Goal: Task Accomplishment & Management: Manage account settings

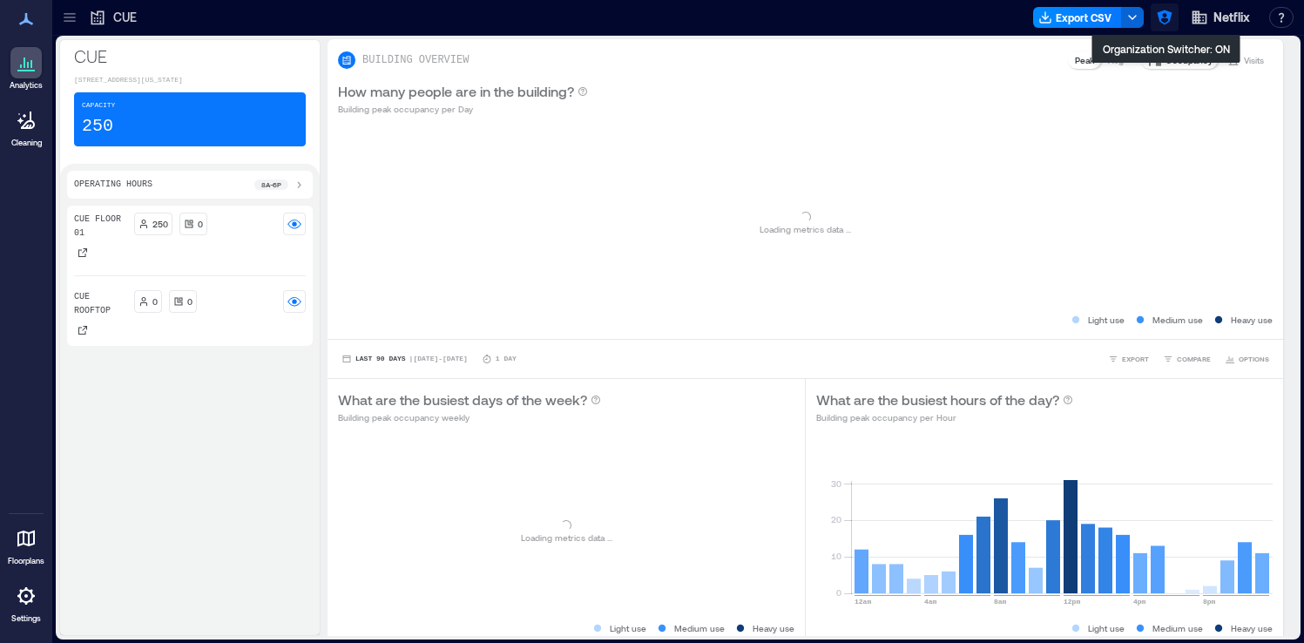
click at [1168, 27] on button "button" at bounding box center [1165, 17] width 28 height 28
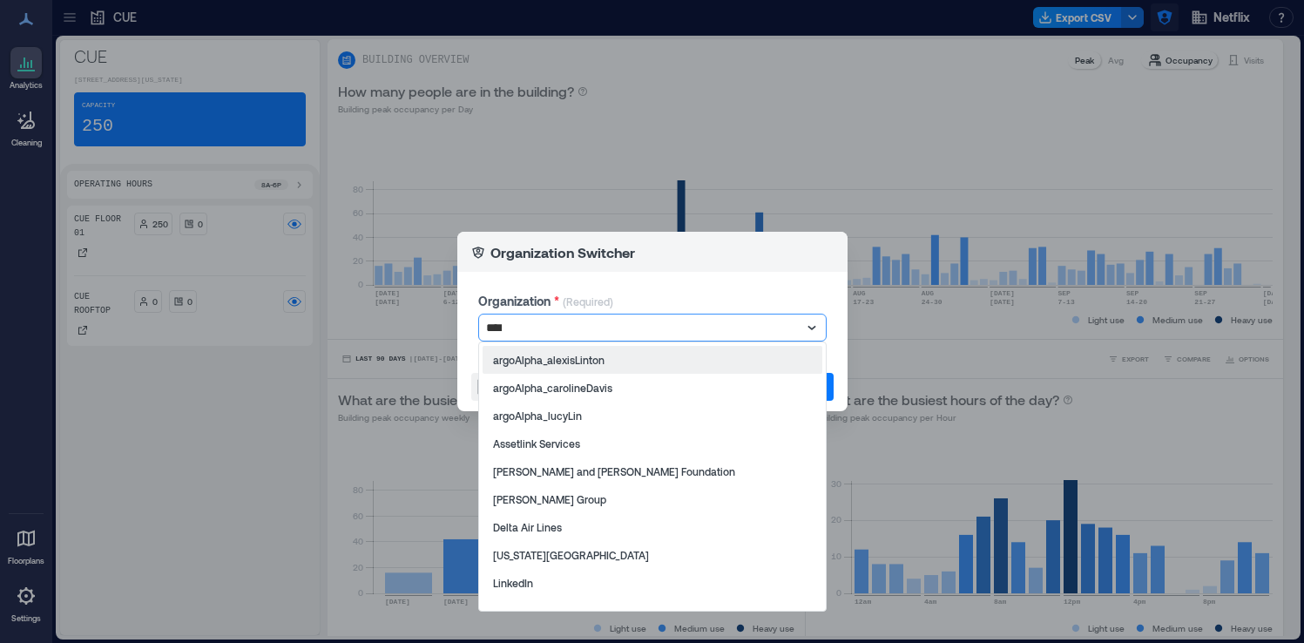
type input "*****"
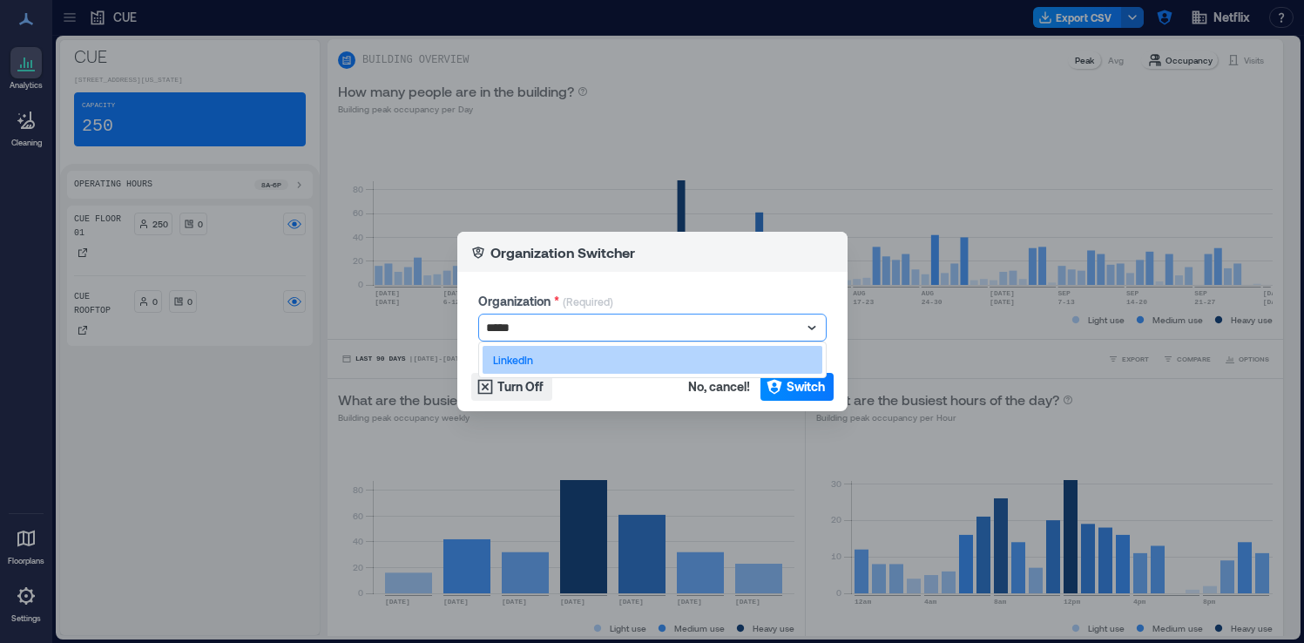
click at [691, 362] on div "LinkedIn" at bounding box center [653, 360] width 340 height 28
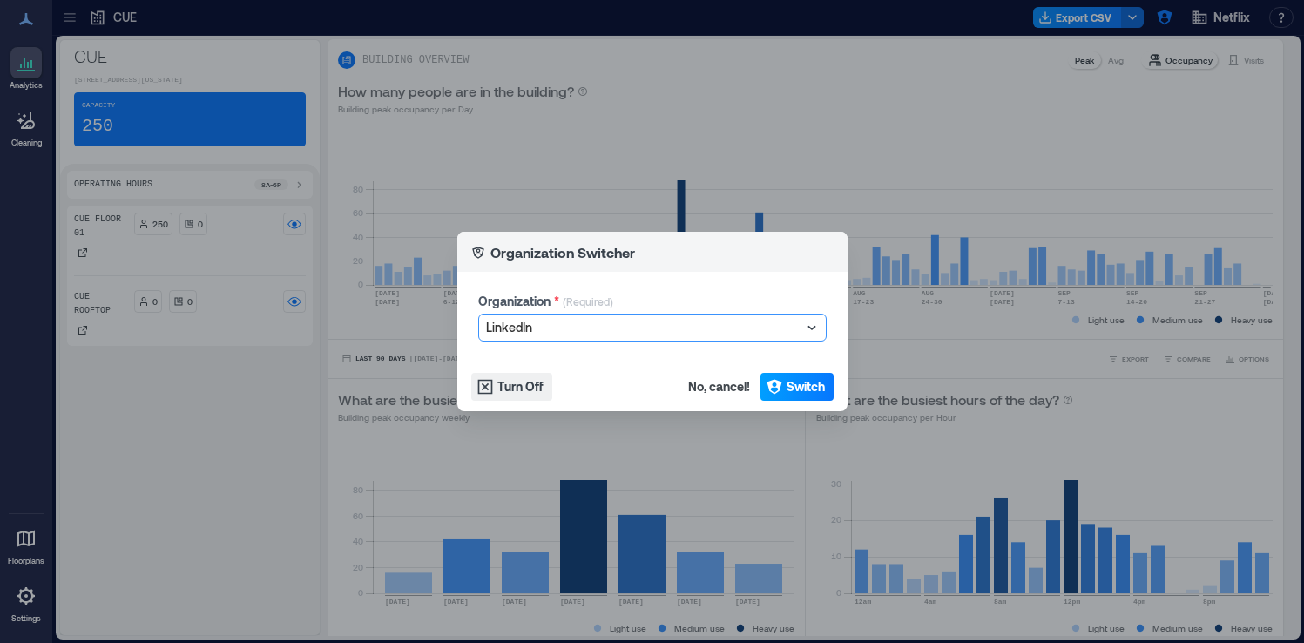
click at [782, 389] on button "Switch" at bounding box center [797, 387] width 73 height 28
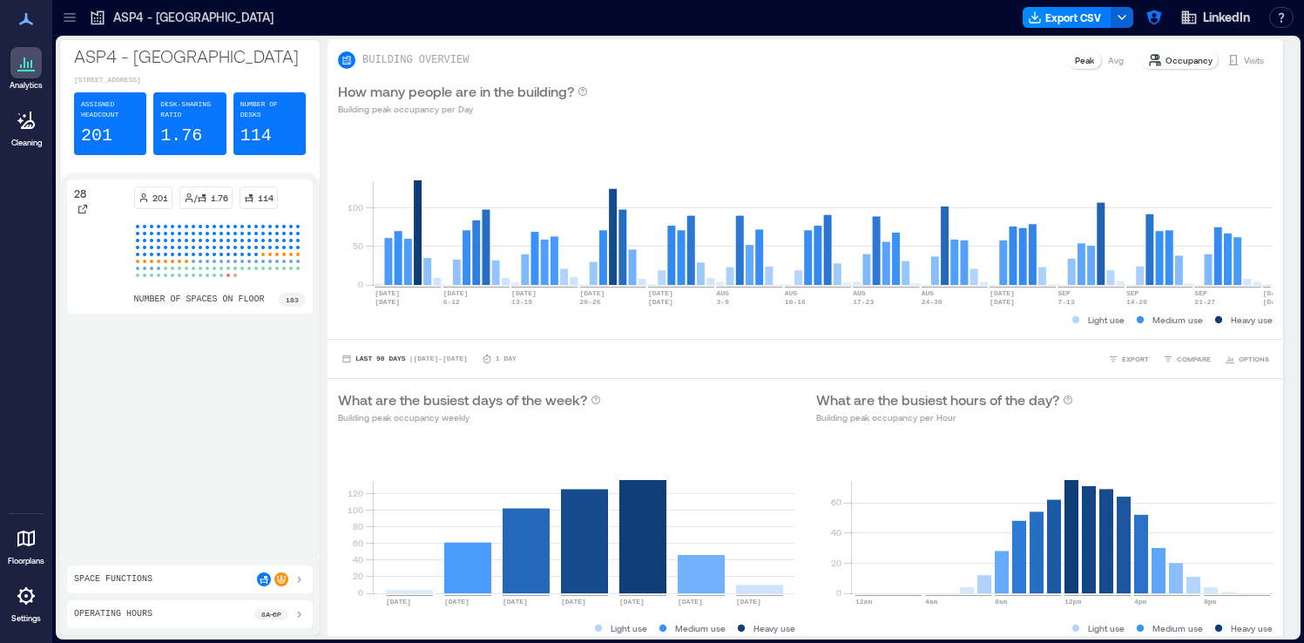
click at [37, 587] on div at bounding box center [25, 595] width 31 height 31
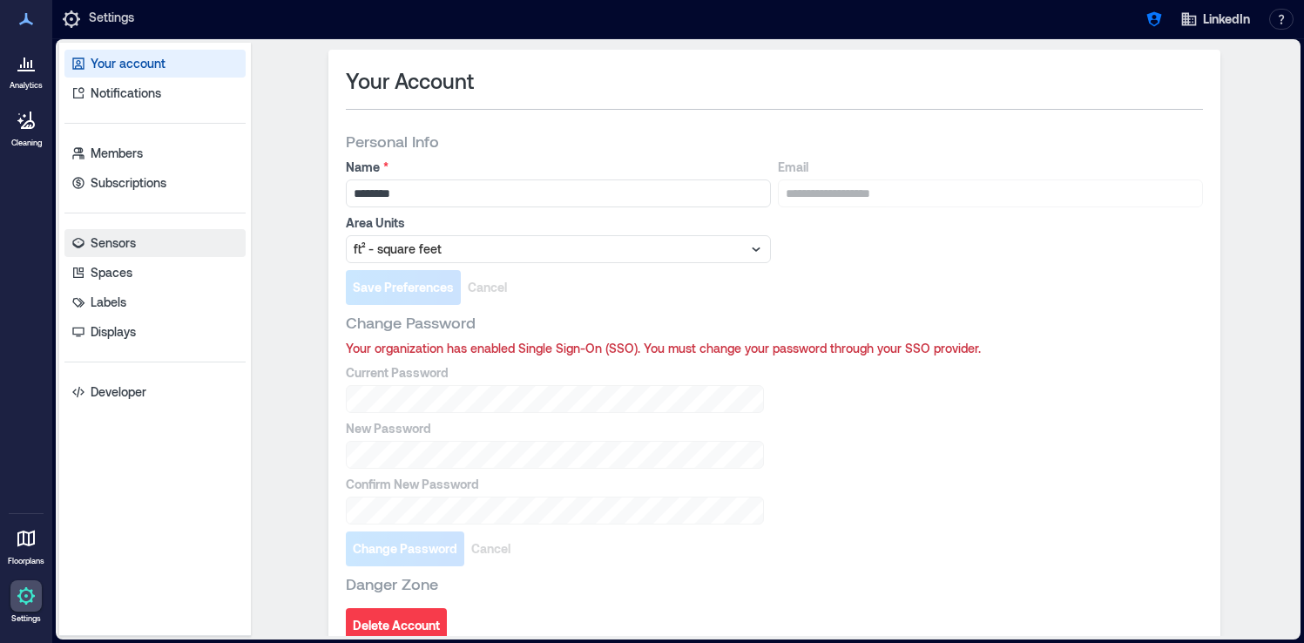
click at [161, 244] on link "Sensors" at bounding box center [154, 243] width 181 height 28
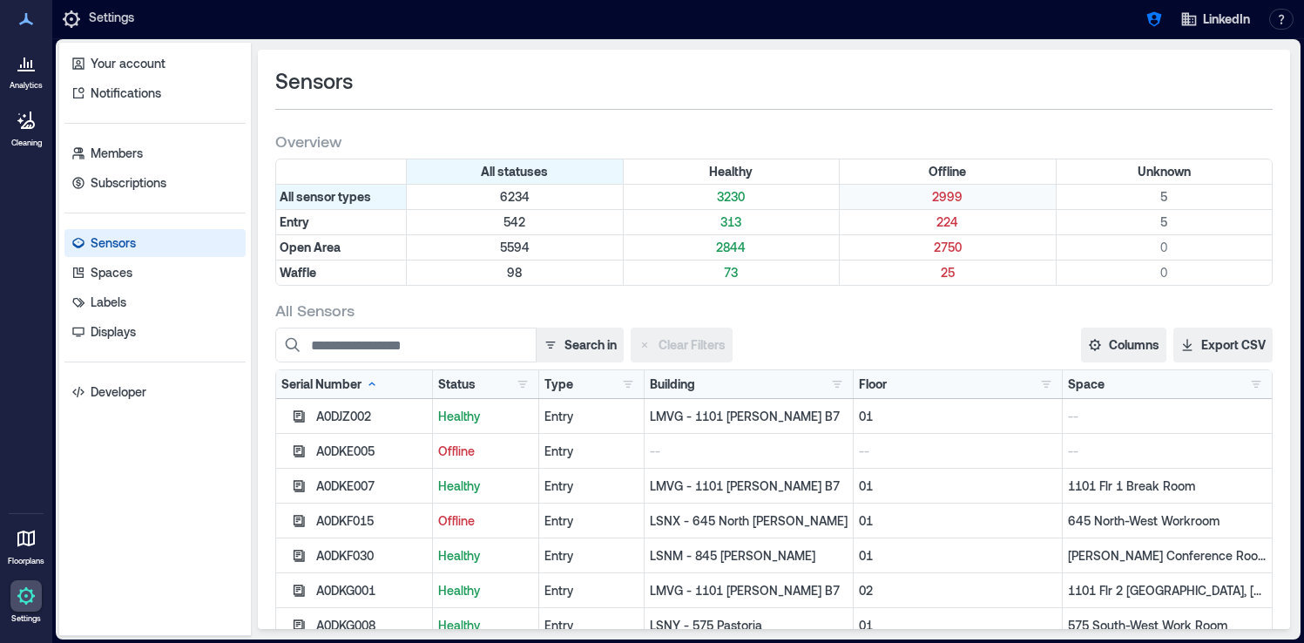
click at [951, 197] on p "2999" at bounding box center [947, 196] width 209 height 17
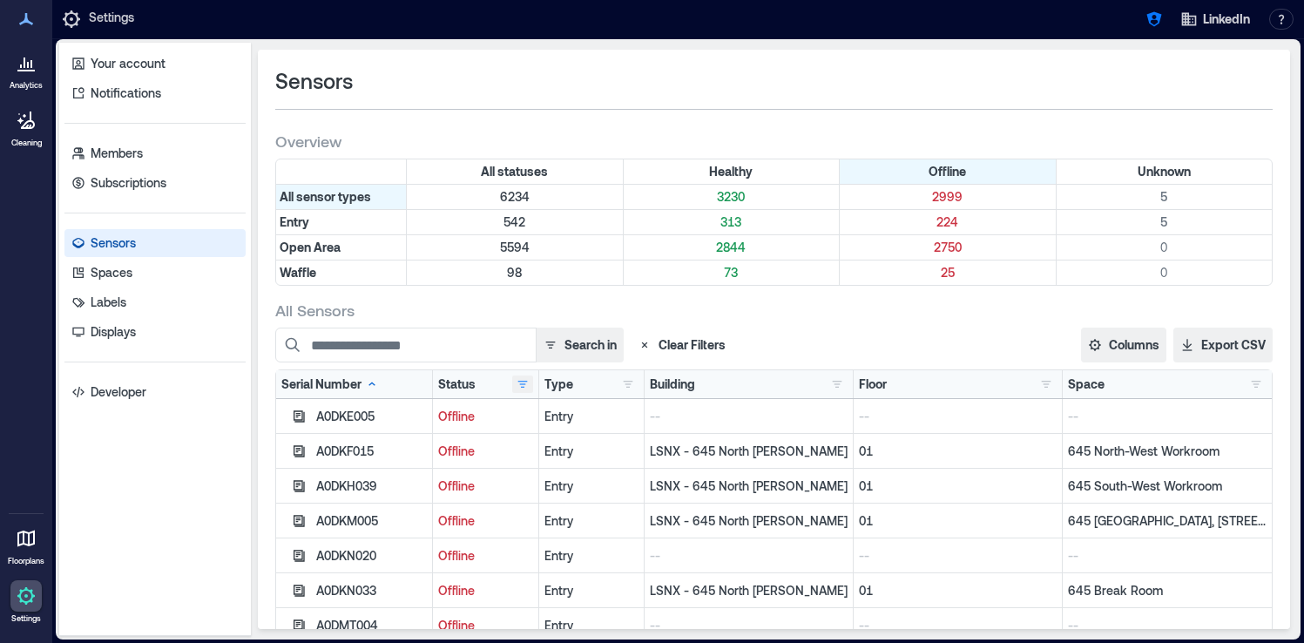
click at [517, 384] on button "button" at bounding box center [522, 384] width 21 height 17
click at [841, 383] on button "button" at bounding box center [837, 384] width 21 height 17
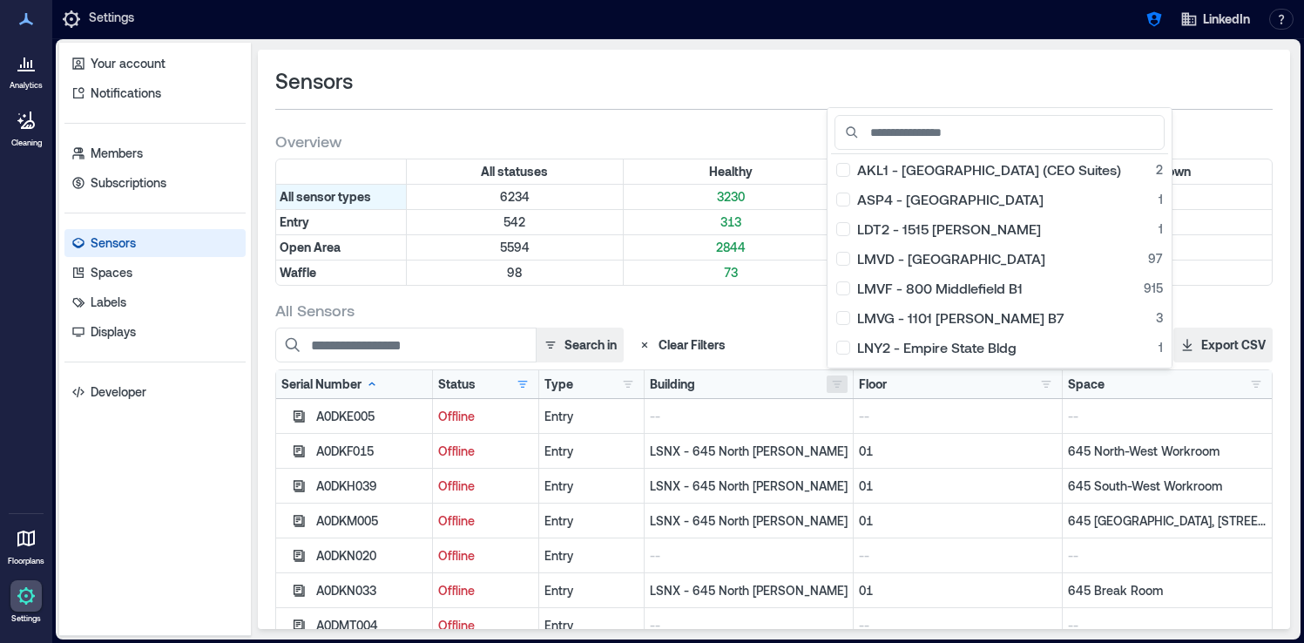
click at [620, 87] on div "Sensors" at bounding box center [774, 81] width 998 height 28
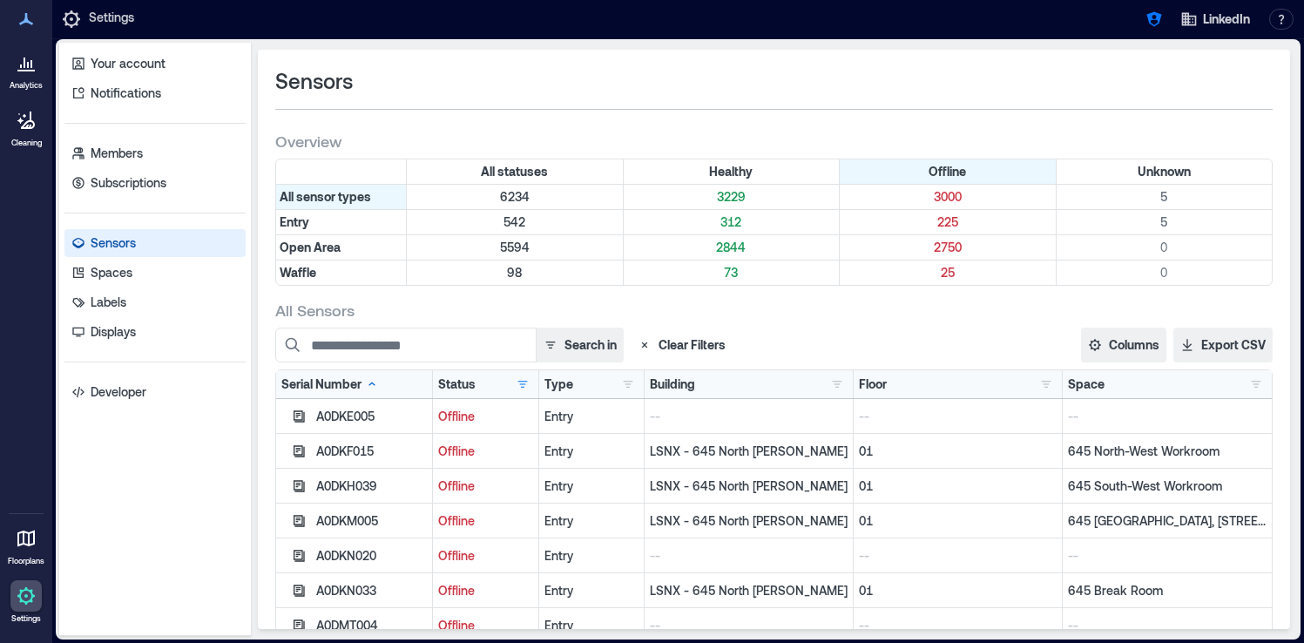
click at [17, 66] on icon at bounding box center [26, 62] width 21 height 21
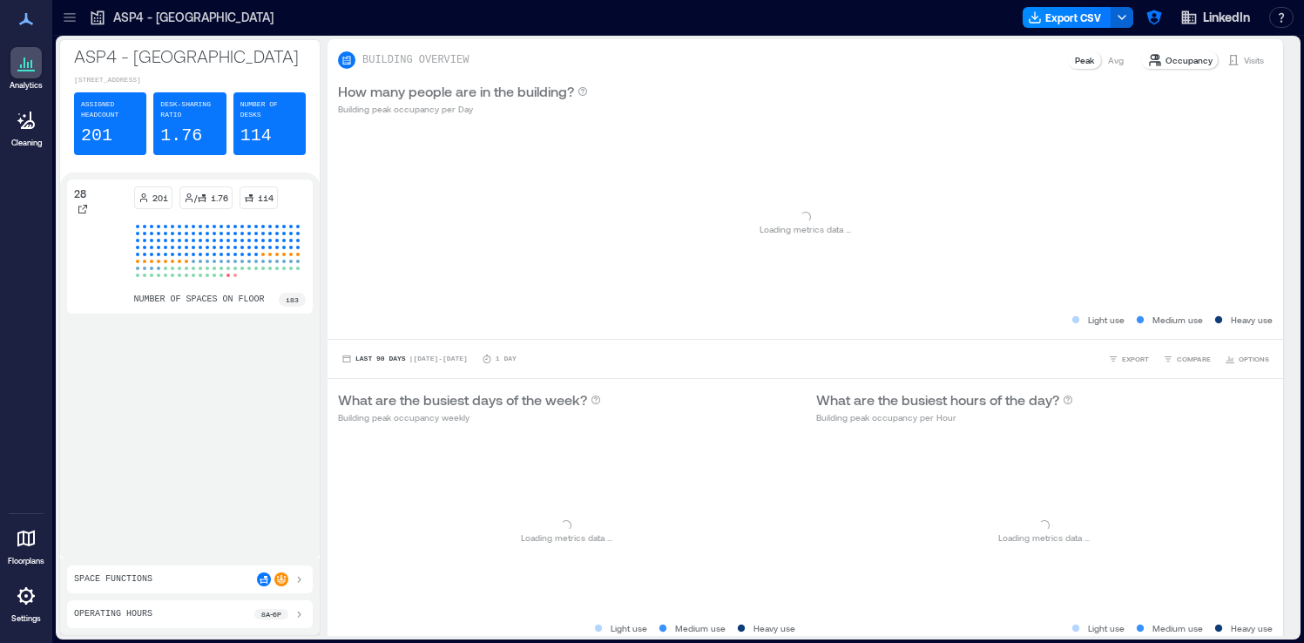
click at [71, 3] on div at bounding box center [70, 17] width 28 height 28
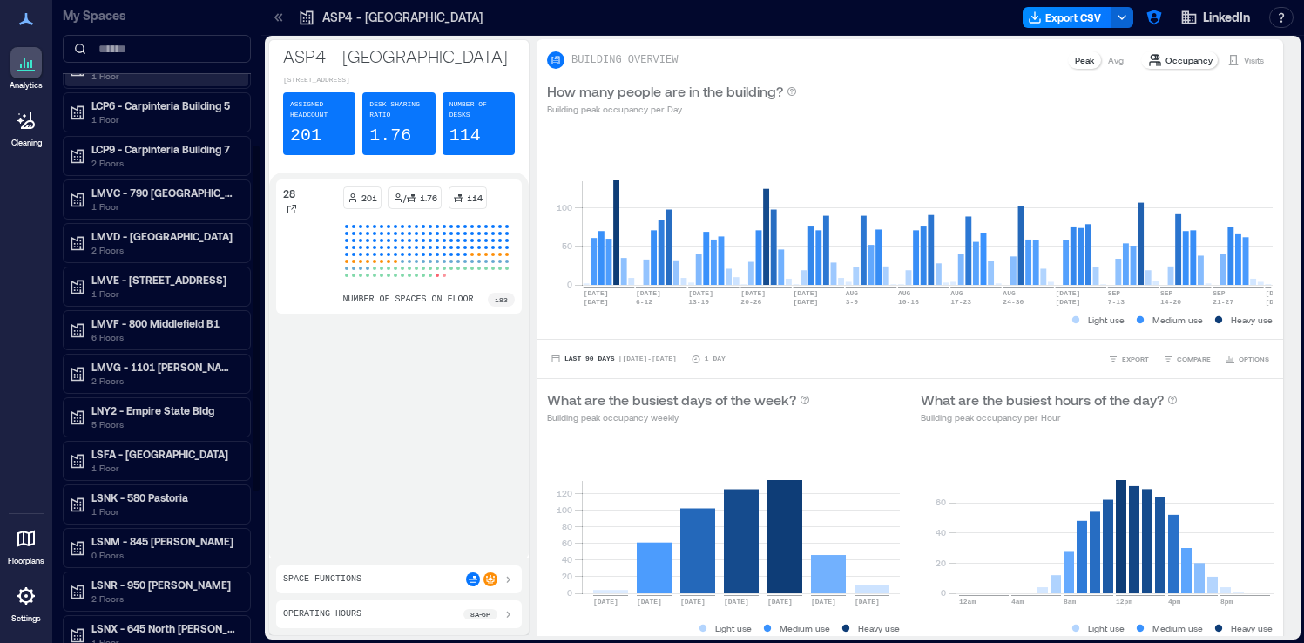
scroll to position [315, 0]
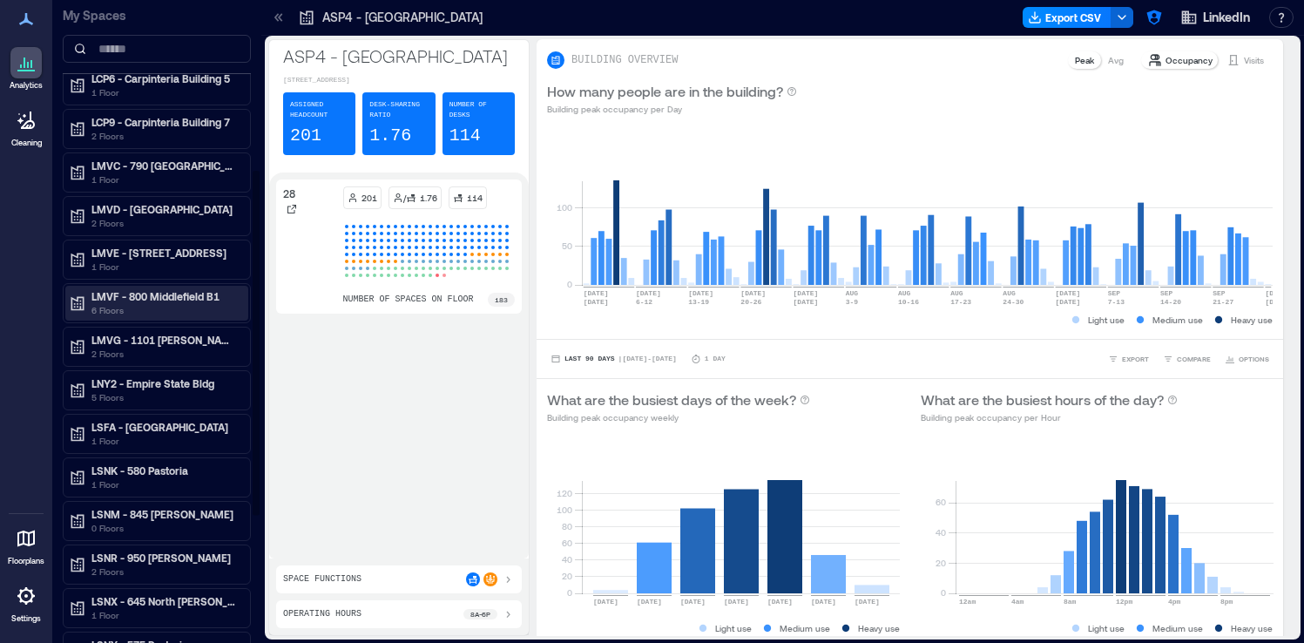
click at [174, 315] on p "6 Floors" at bounding box center [164, 310] width 146 height 14
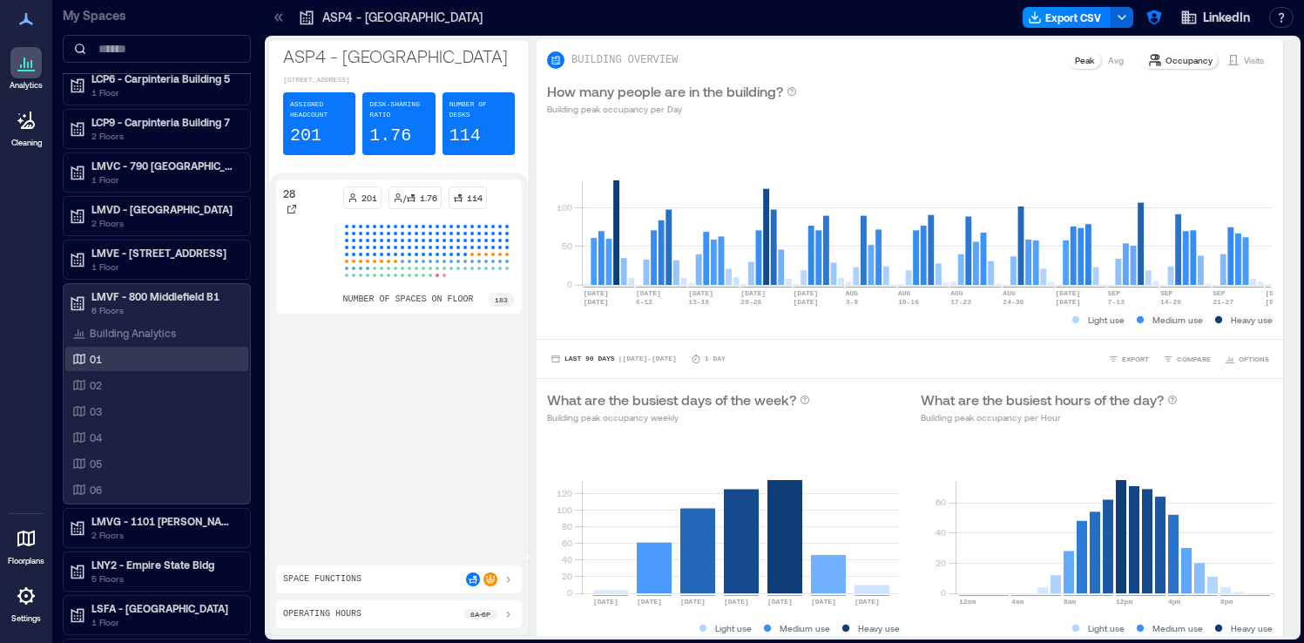
click at [149, 361] on div "01" at bounding box center [153, 358] width 169 height 17
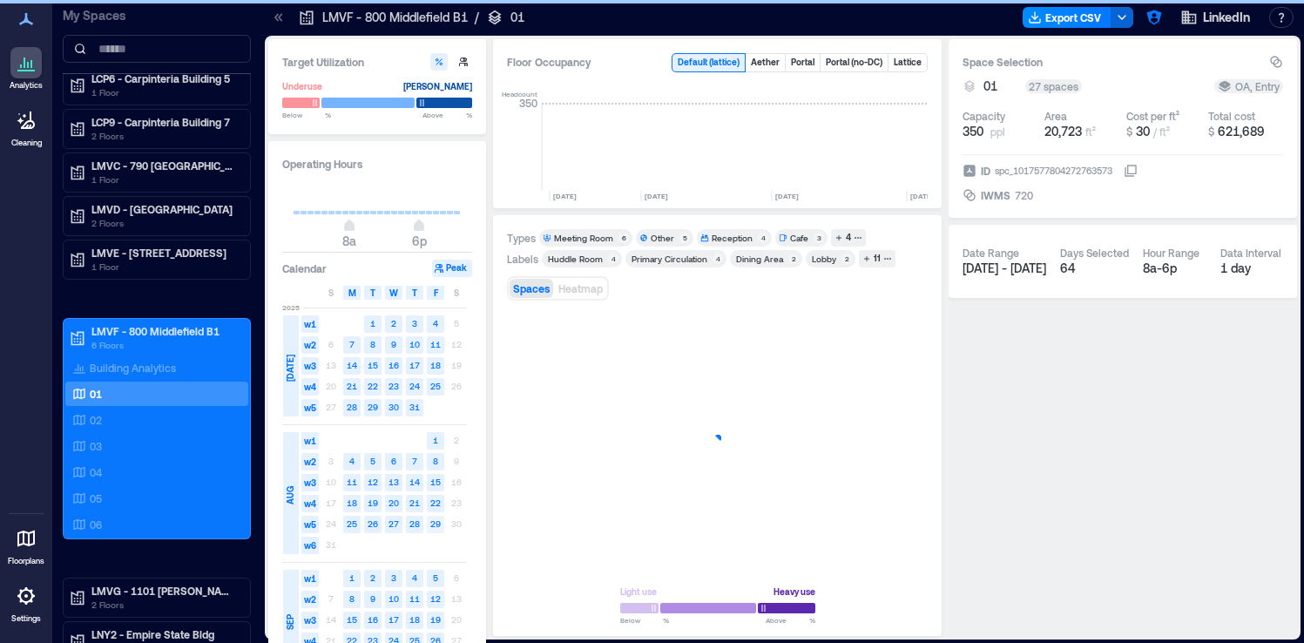
scroll to position [0, 5272]
click at [911, 536] on icon "button" at bounding box center [903, 545] width 21 height 21
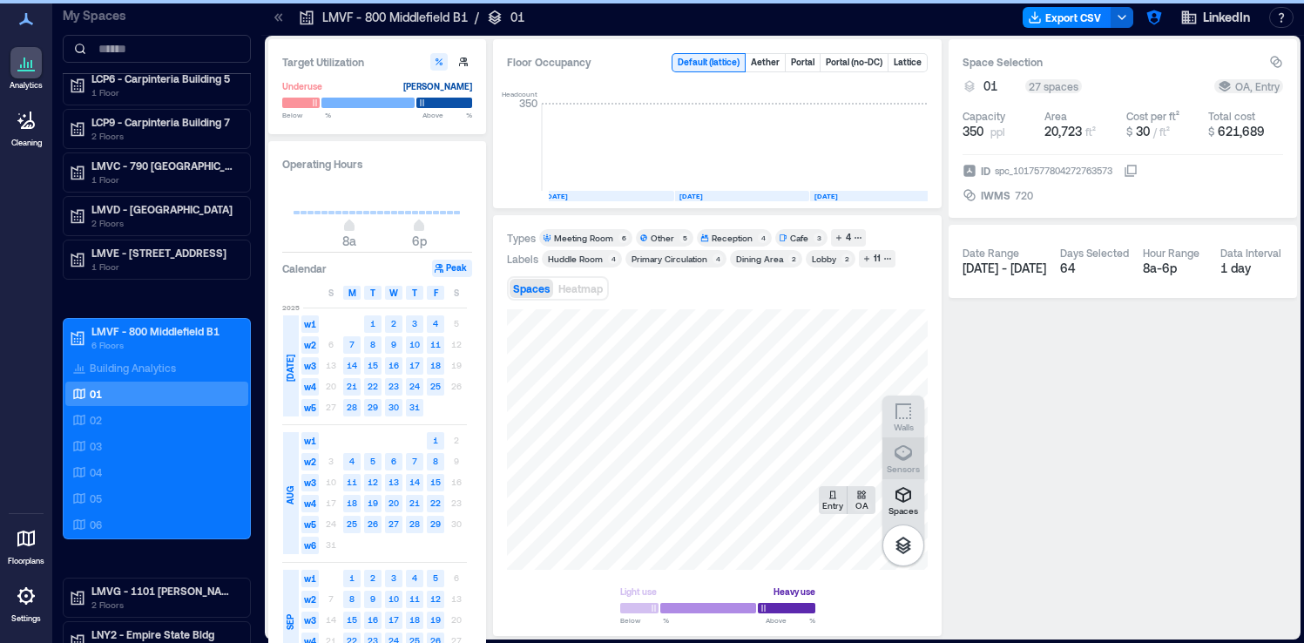
click at [908, 455] on icon "button" at bounding box center [903, 453] width 17 height 16
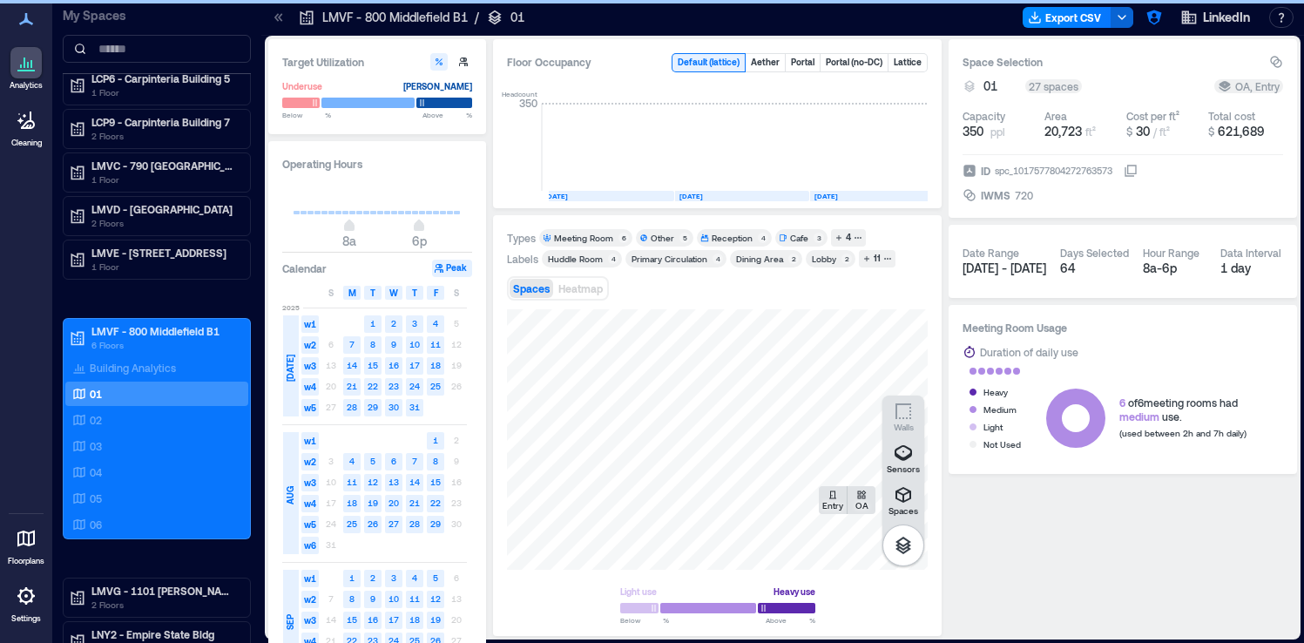
click at [46, 602] on link "Settings" at bounding box center [26, 602] width 42 height 54
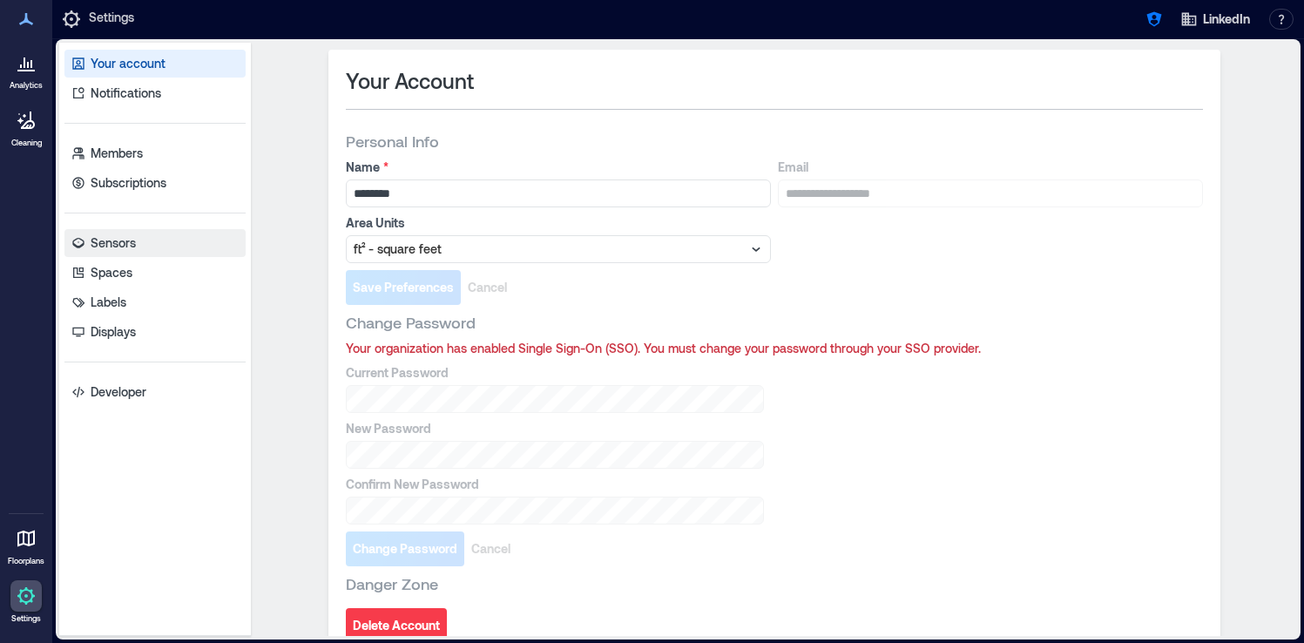
click at [160, 248] on link "Sensors" at bounding box center [154, 243] width 181 height 28
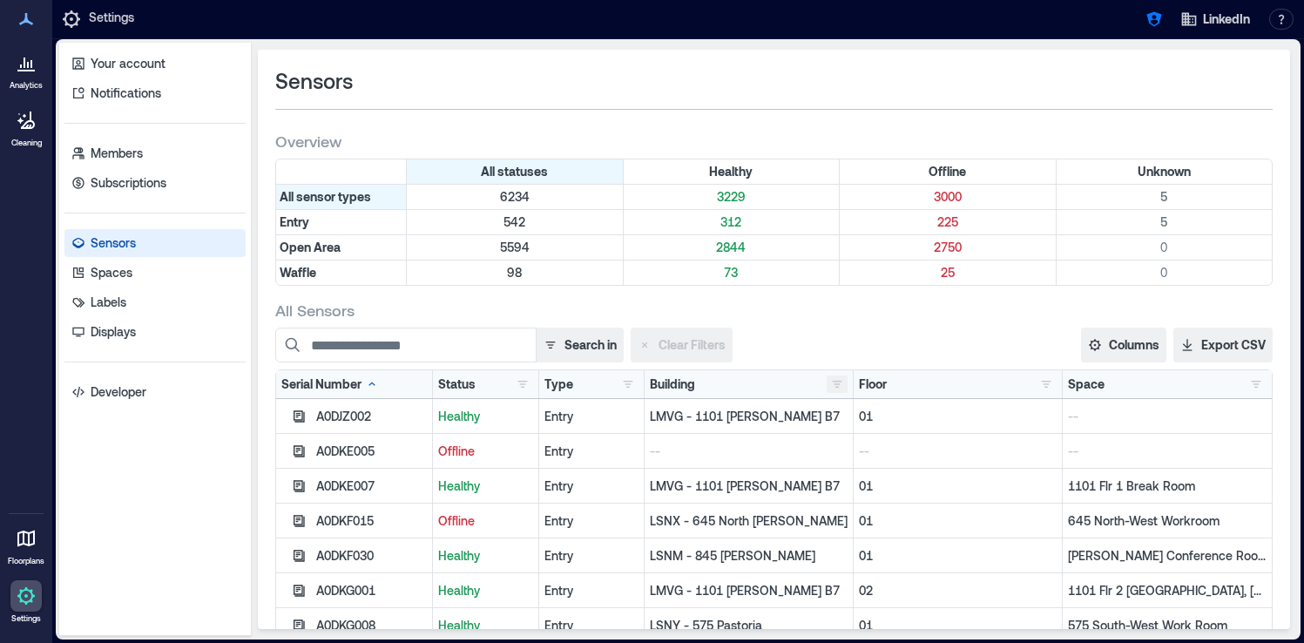
click at [834, 381] on button "button" at bounding box center [837, 384] width 21 height 17
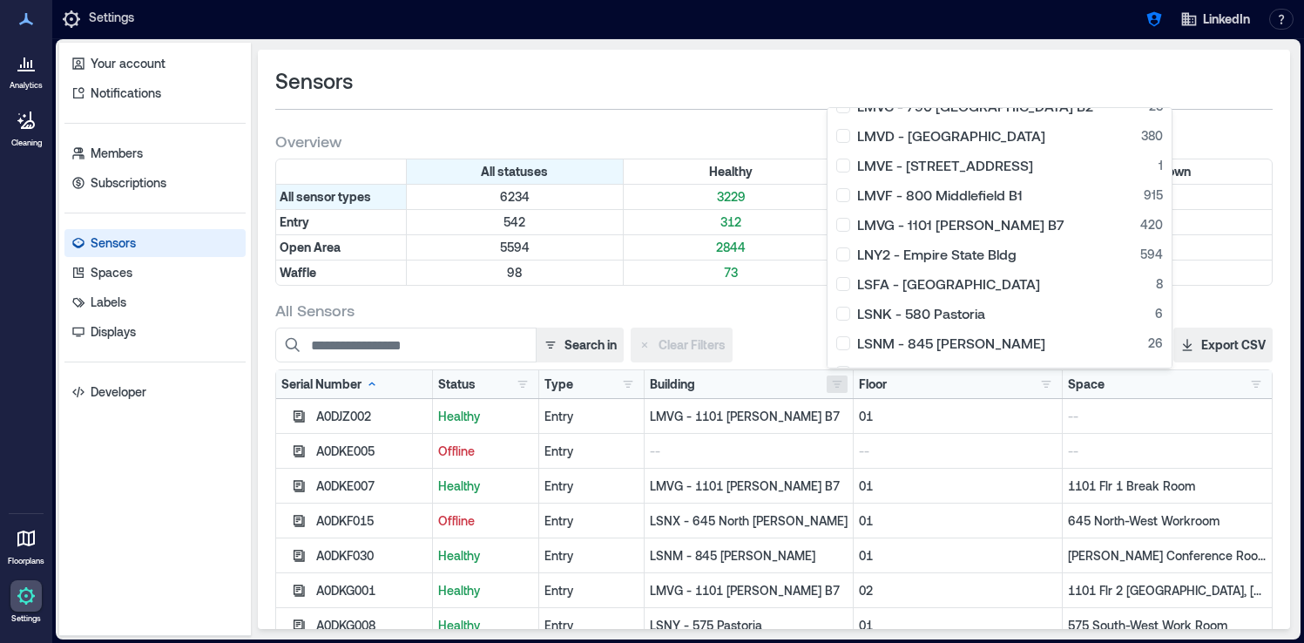
scroll to position [356, 0]
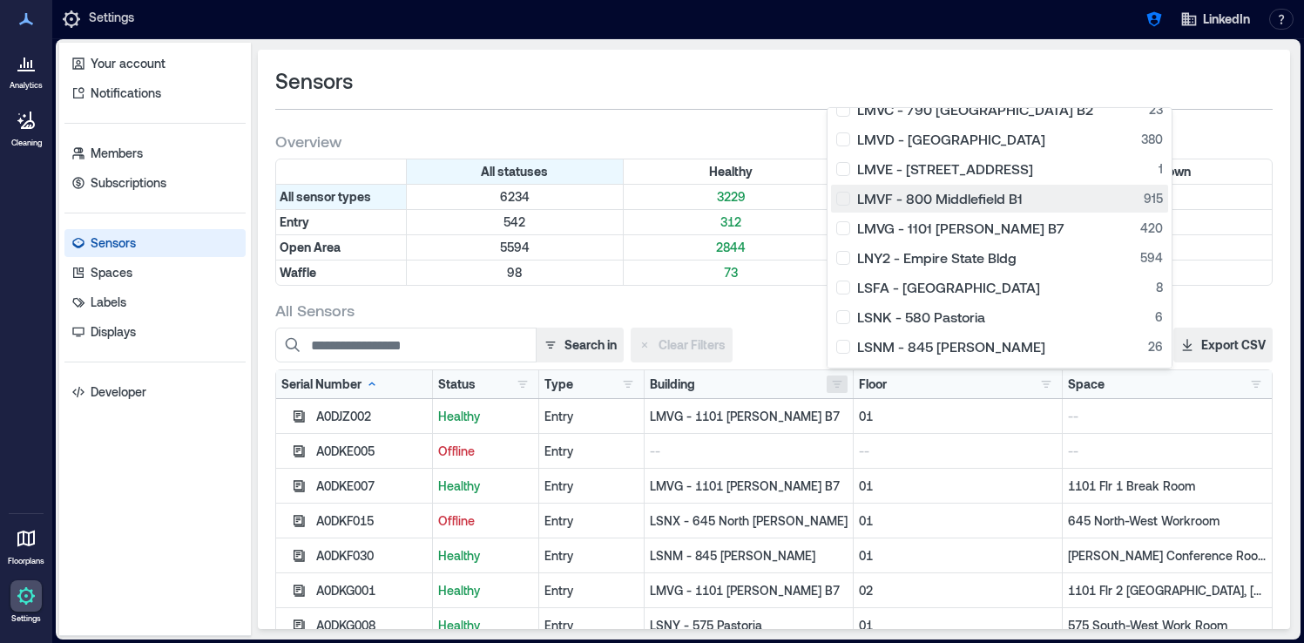
click at [851, 200] on div "LMVF - 800 Middlefield B1 915" at bounding box center [1000, 198] width 327 height 17
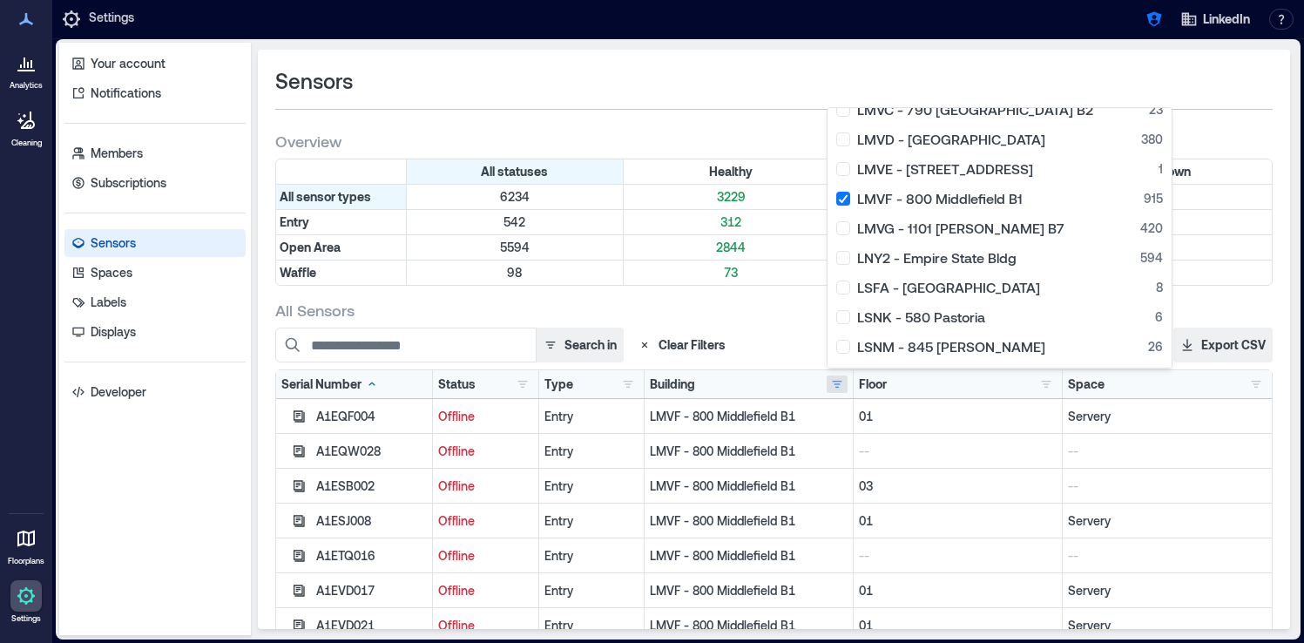
click at [749, 71] on div "Sensors" at bounding box center [774, 81] width 998 height 28
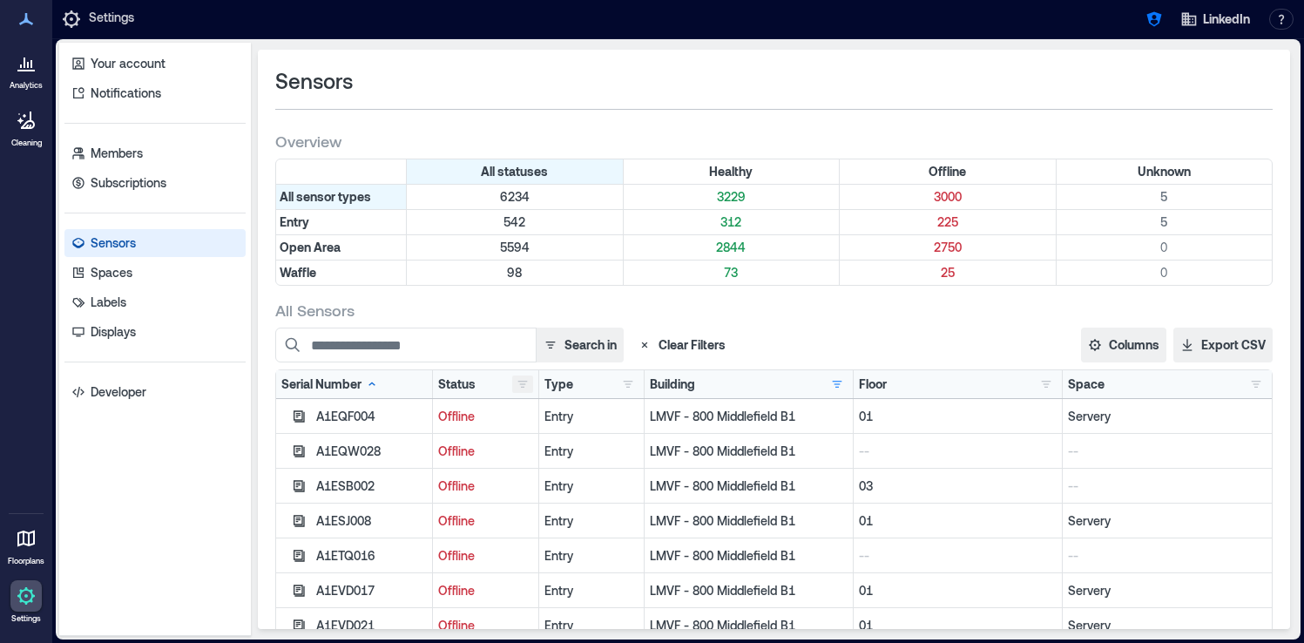
click at [526, 383] on button "button" at bounding box center [522, 384] width 21 height 17
click at [524, 383] on button "button" at bounding box center [522, 384] width 21 height 17
click at [295, 416] on icon "button" at bounding box center [299, 417] width 14 height 14
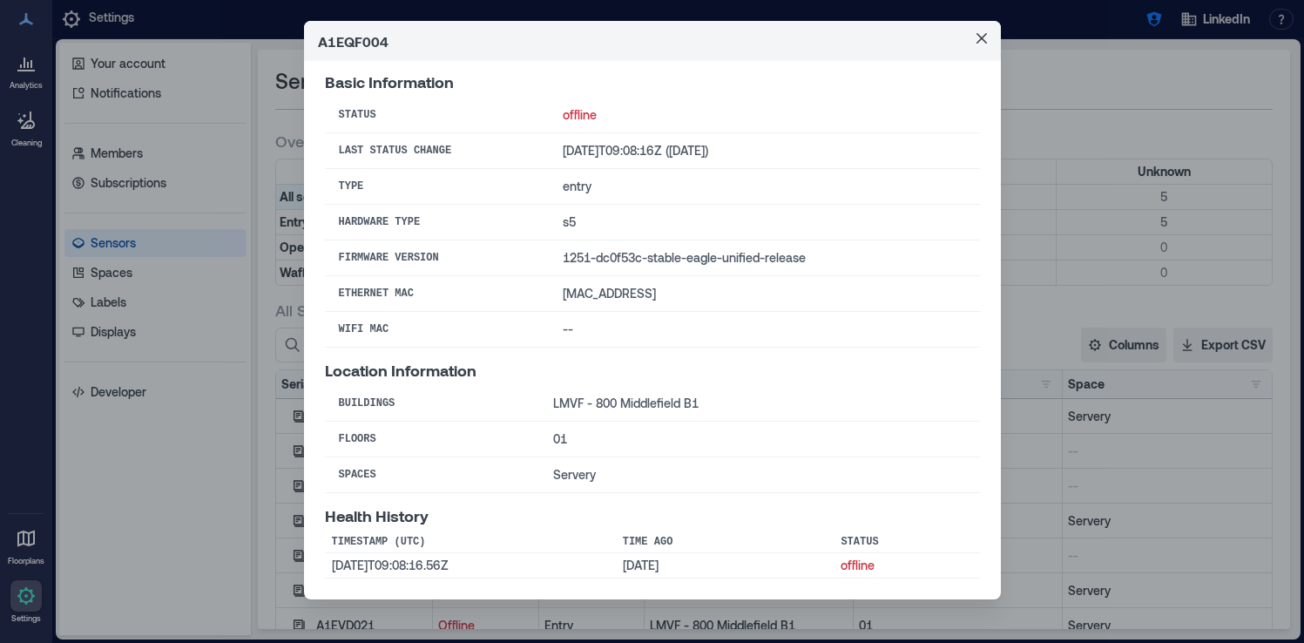
scroll to position [0, 0]
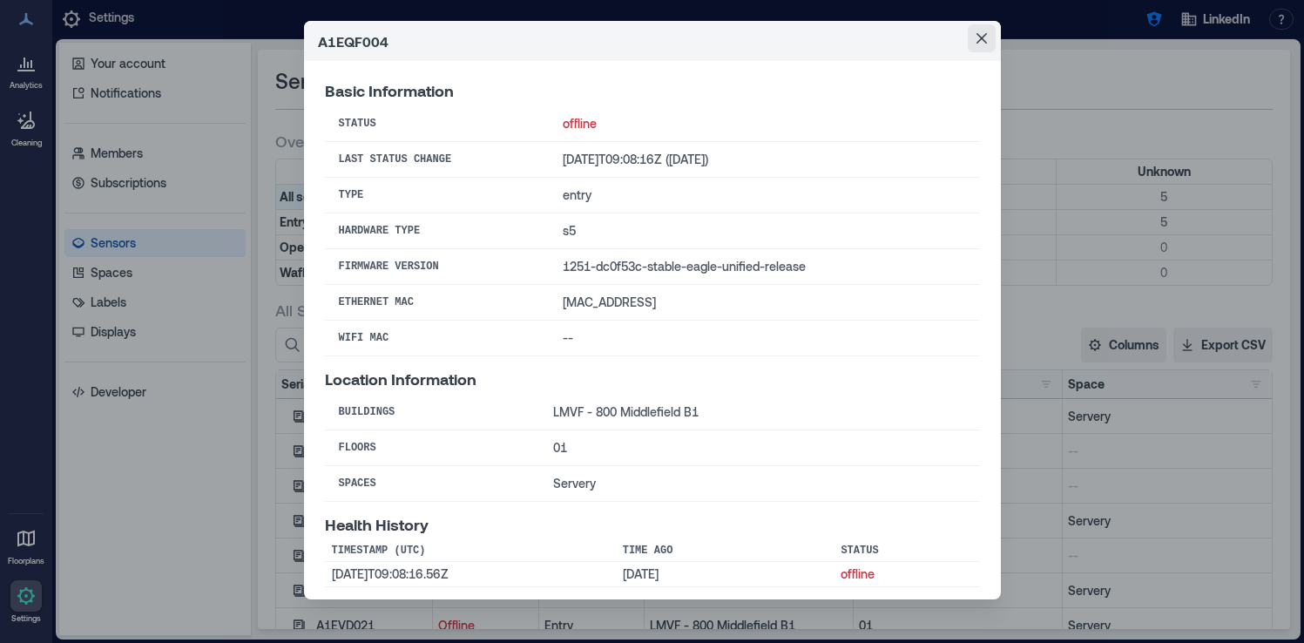
click at [990, 45] on button "Close" at bounding box center [982, 38] width 28 height 28
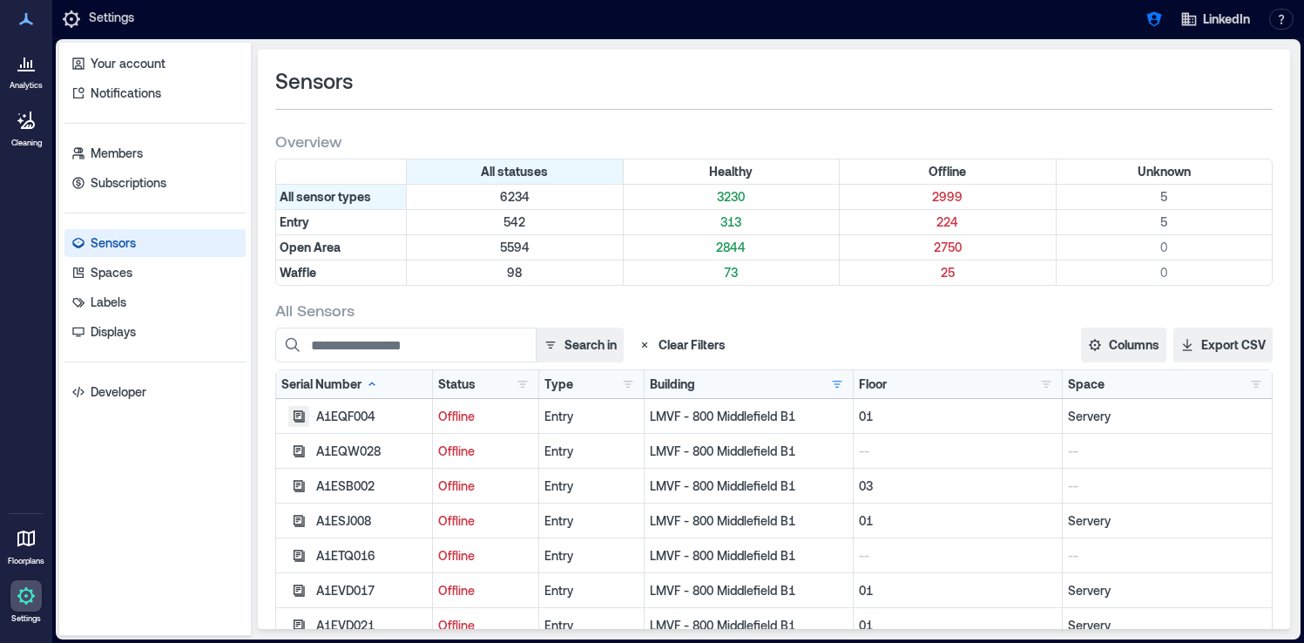
click at [295, 418] on icon "button" at bounding box center [299, 417] width 14 height 14
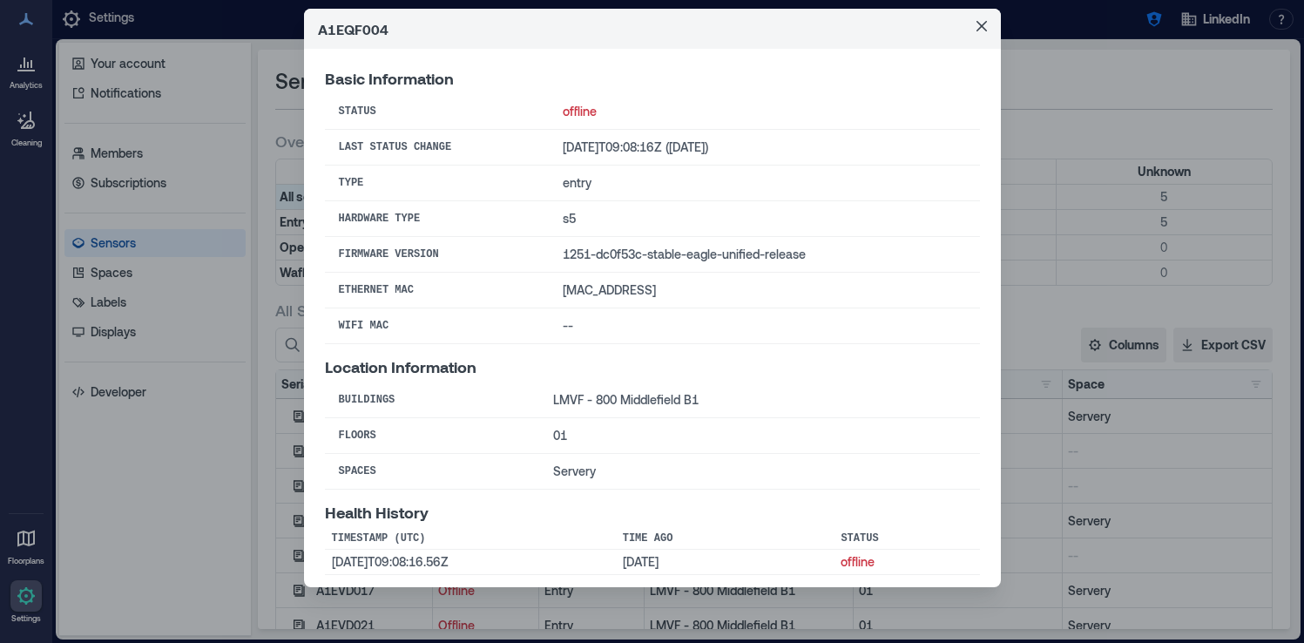
scroll to position [9, 0]
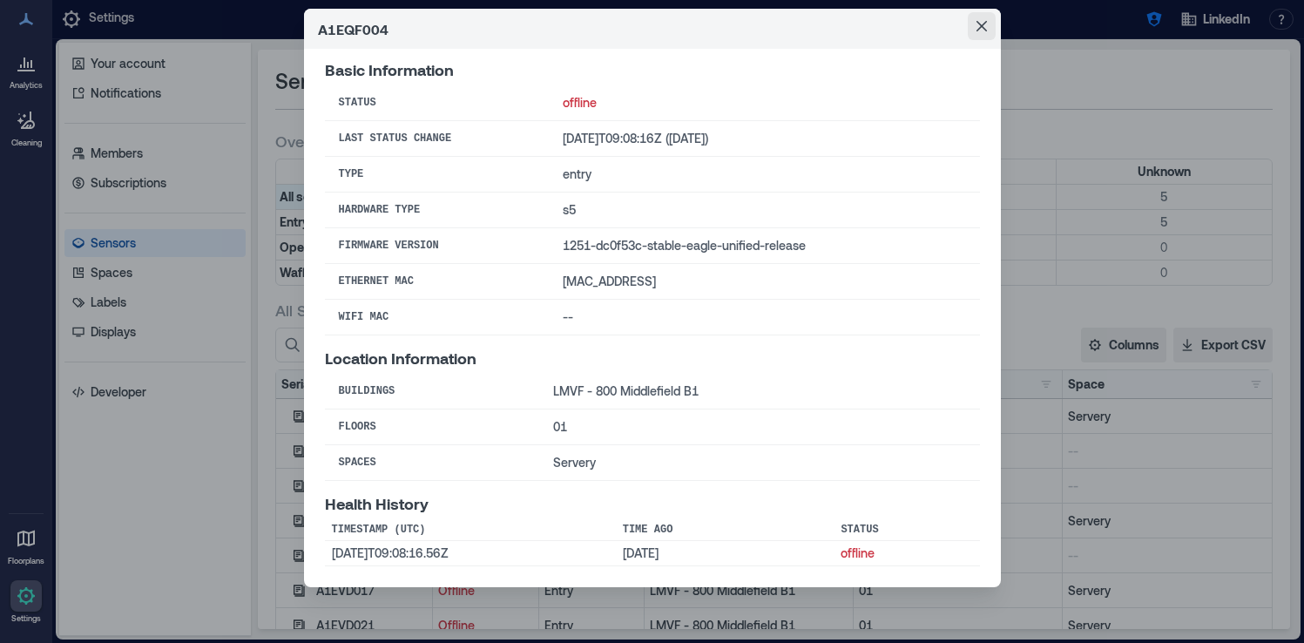
click at [977, 31] on button "Close" at bounding box center [982, 26] width 28 height 28
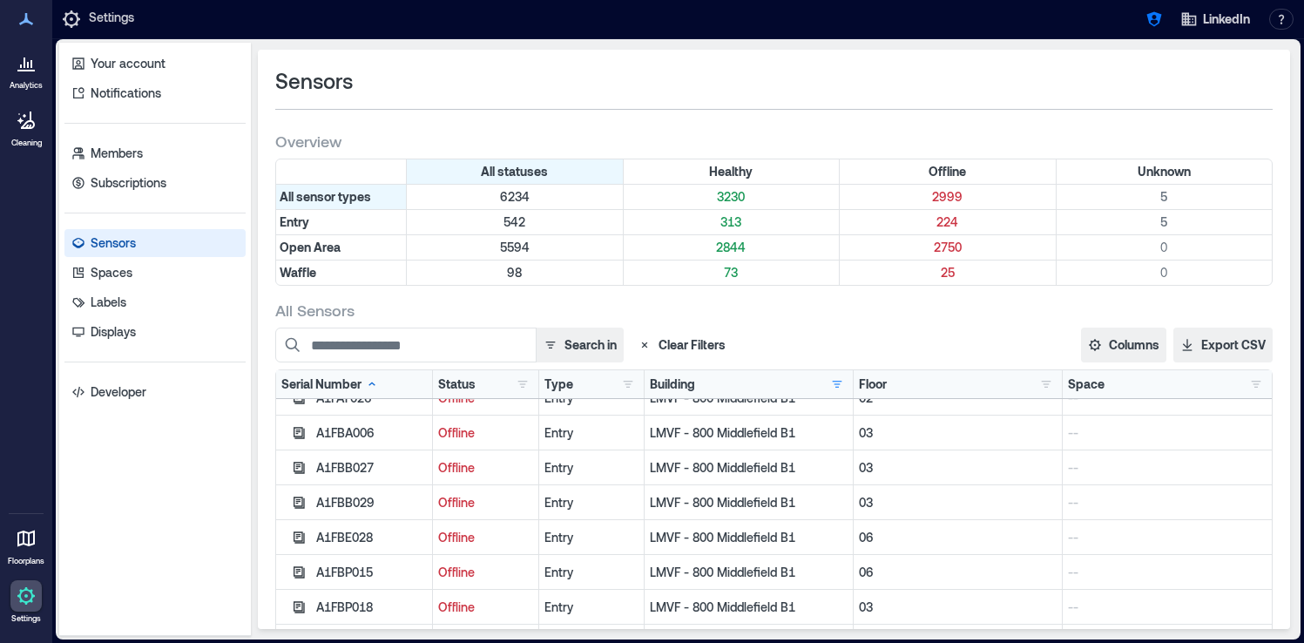
scroll to position [1963, 0]
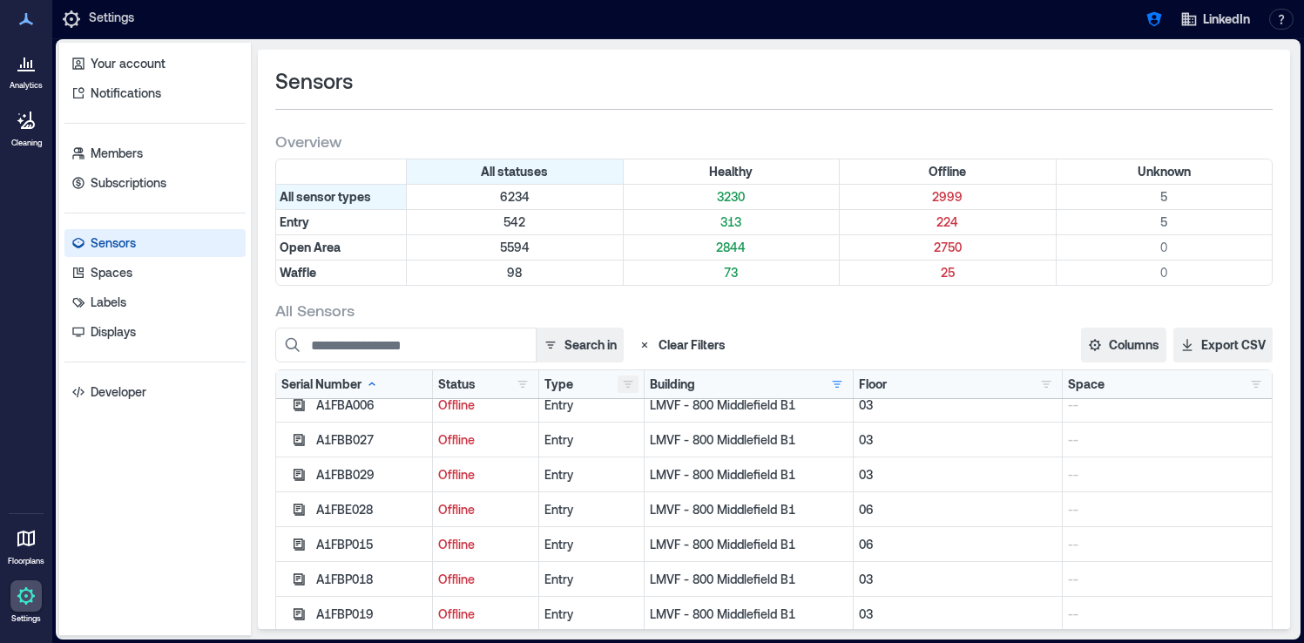
click at [627, 385] on button "button" at bounding box center [628, 384] width 21 height 17
click at [631, 444] on div "Open Area 847" at bounding box center [693, 447] width 132 height 17
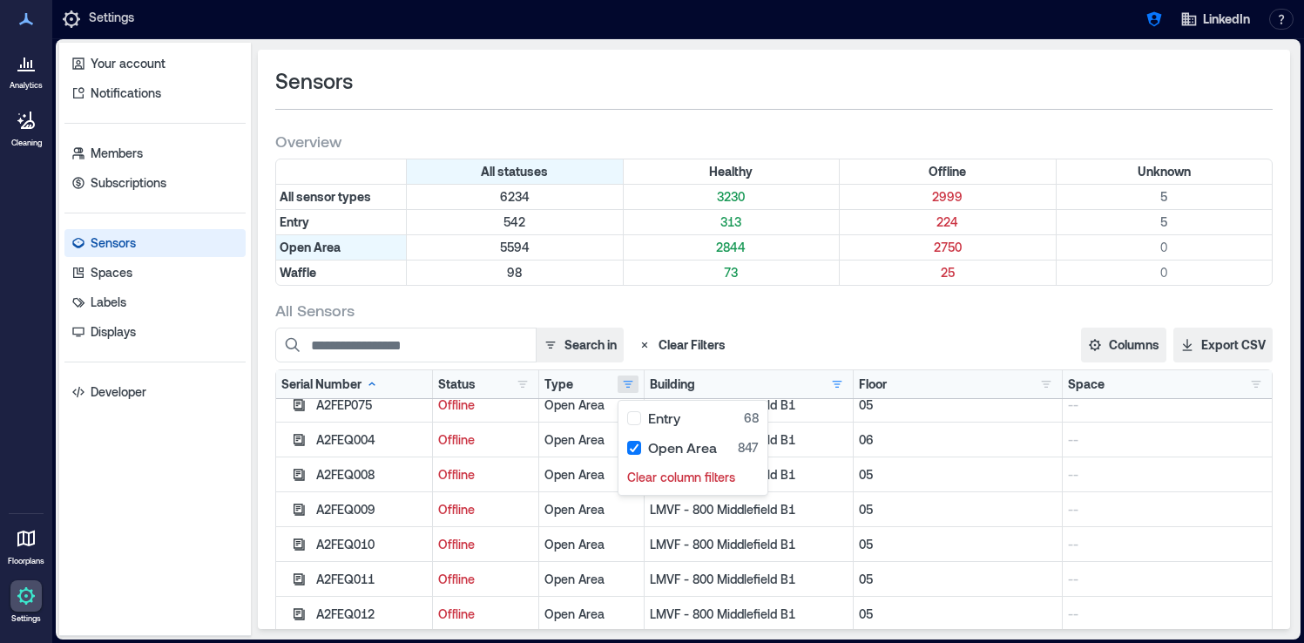
click at [784, 333] on div "Search in Clear Filters" at bounding box center [623, 345] width 697 height 35
click at [299, 438] on icon "button" at bounding box center [299, 439] width 11 height 11
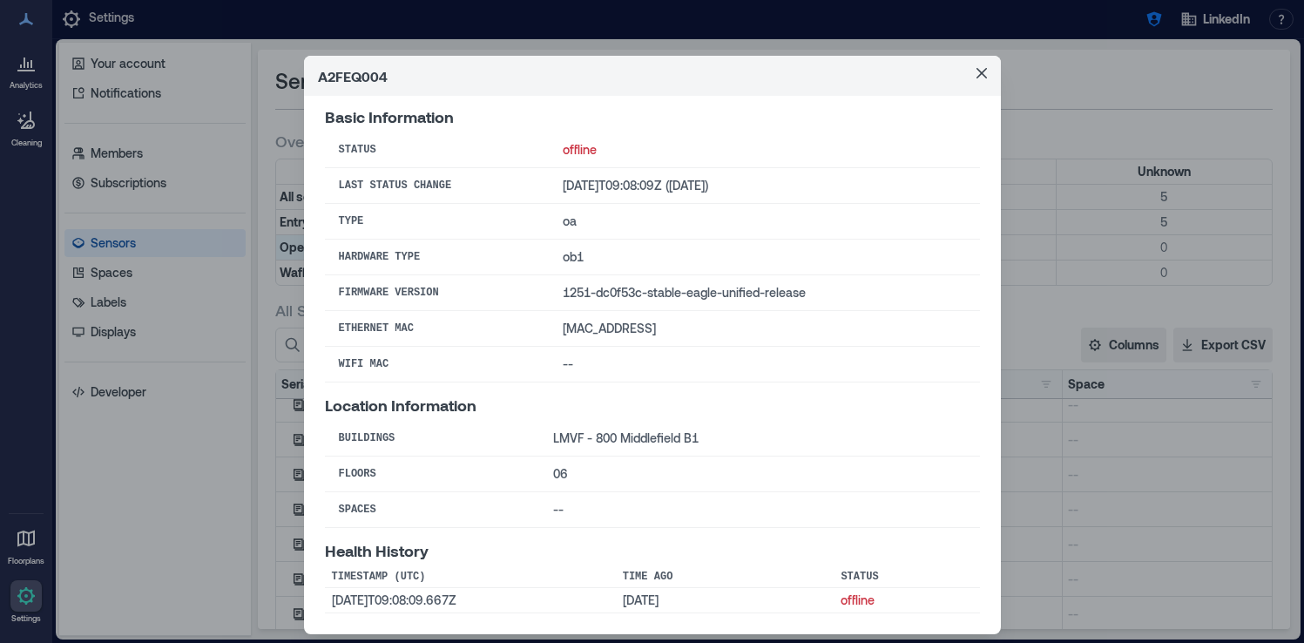
scroll to position [0, 0]
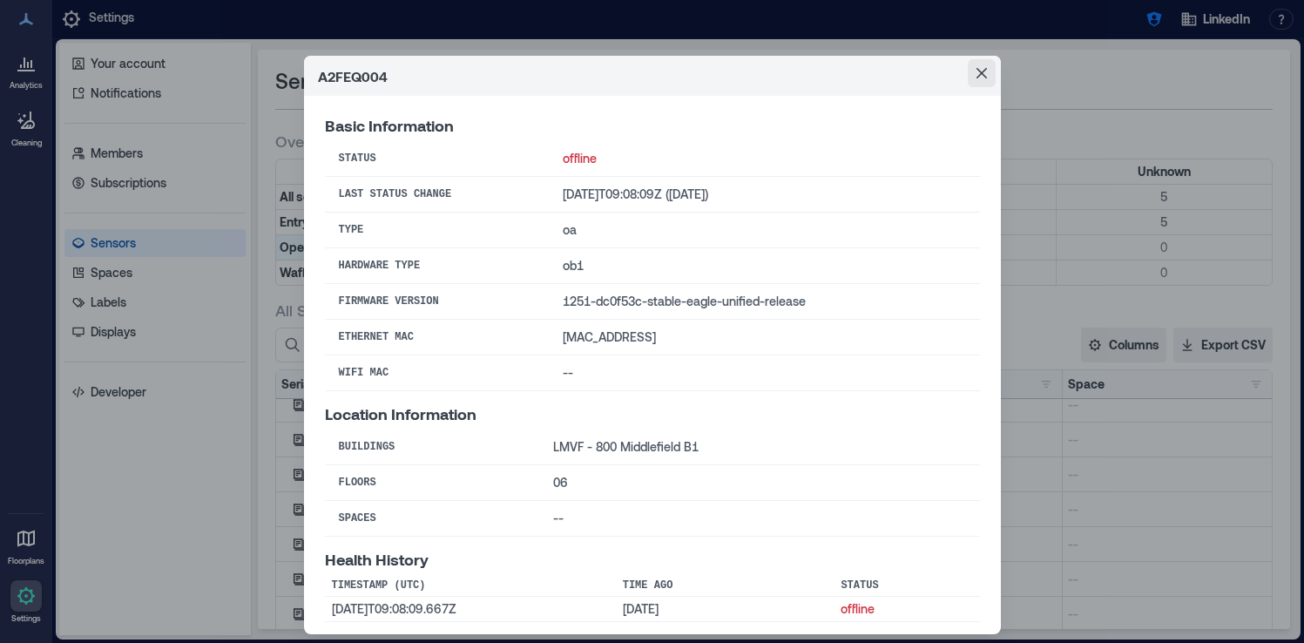
click at [984, 75] on icon "Close" at bounding box center [981, 73] width 10 height 10
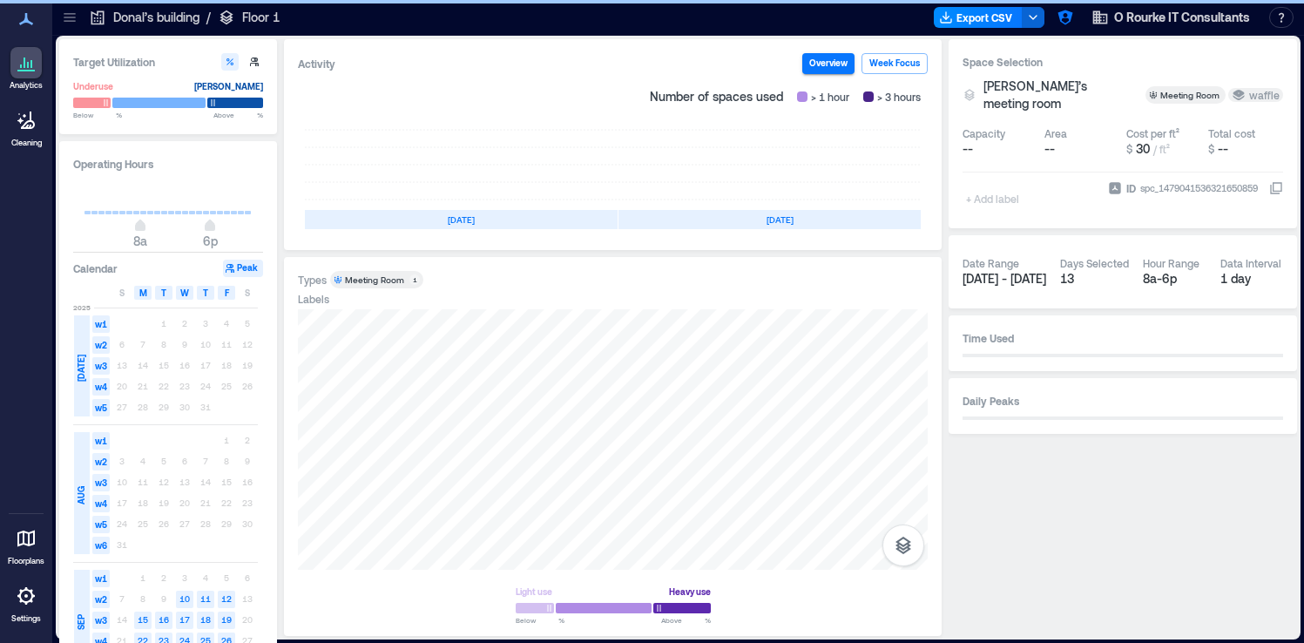
scroll to position [0, 325]
